Goal: Transaction & Acquisition: Purchase product/service

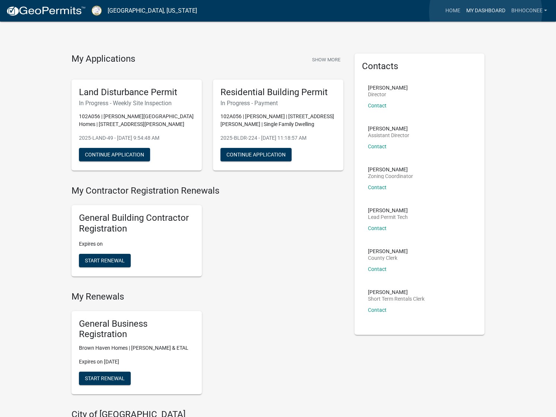
click at [485, 12] on link "My Dashboard" at bounding box center [485, 11] width 45 height 14
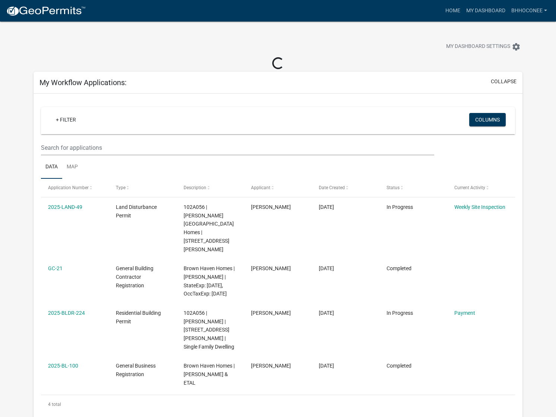
scroll to position [67, 0]
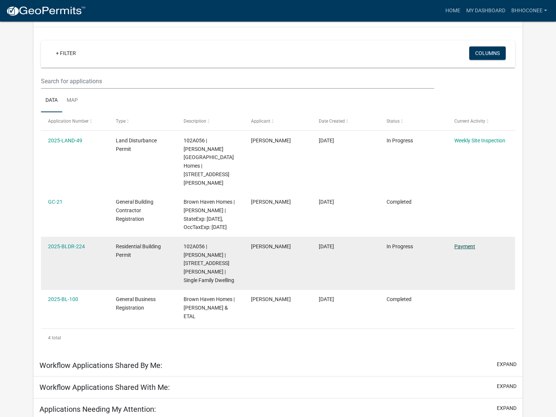
click at [459, 244] on link "Payment" at bounding box center [464, 247] width 21 height 6
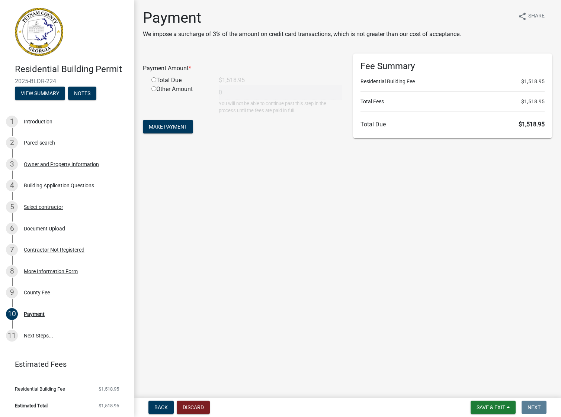
click at [166, 81] on div "Total Due" at bounding box center [179, 80] width 67 height 9
click at [158, 81] on div "Total Due" at bounding box center [179, 80] width 67 height 9
click at [151, 81] on div "Total Due" at bounding box center [179, 80] width 67 height 9
click at [153, 80] on input "radio" at bounding box center [153, 79] width 5 height 5
radio input "true"
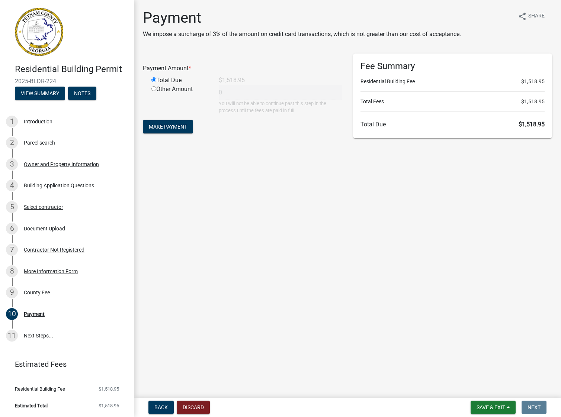
type input "1518.95"
click at [155, 124] on span "Make Payment" at bounding box center [168, 127] width 38 height 6
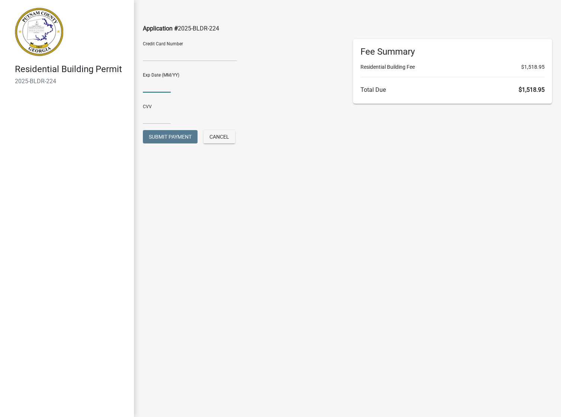
type input "10/28"
click at [161, 119] on input "text" at bounding box center [157, 116] width 28 height 15
type input "600"
click at [220, 100] on div "CVV [CREDIT_CARD_DATA]" at bounding box center [242, 112] width 199 height 26
click at [176, 138] on span "Submit Payment" at bounding box center [170, 137] width 43 height 6
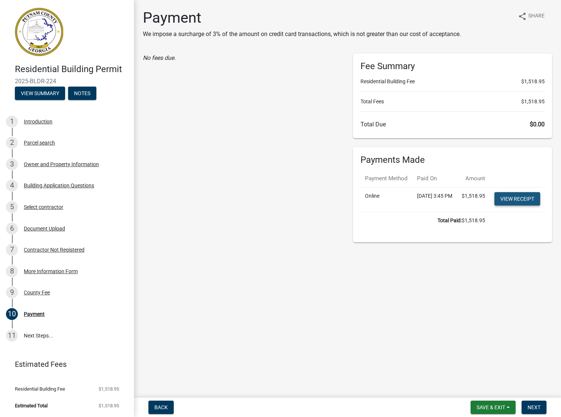
click at [514, 206] on link "View receipt" at bounding box center [517, 198] width 46 height 13
